Goal: Task Accomplishment & Management: Use online tool/utility

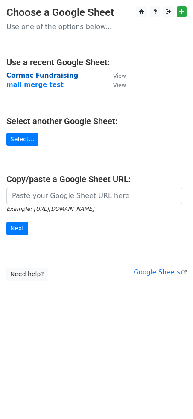
click at [40, 74] on strong "Cormac Fundraising" at bounding box center [42, 76] width 72 height 8
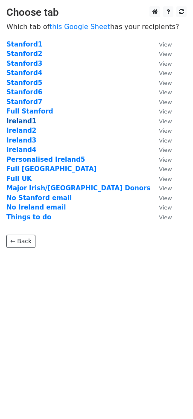
click at [23, 119] on strong "Ireland1" at bounding box center [21, 121] width 30 height 8
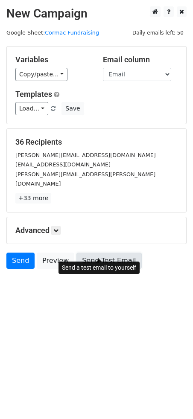
click at [96, 252] on link "Send Test Email" at bounding box center [108, 260] width 65 height 16
